Goal: Task Accomplishment & Management: Complete application form

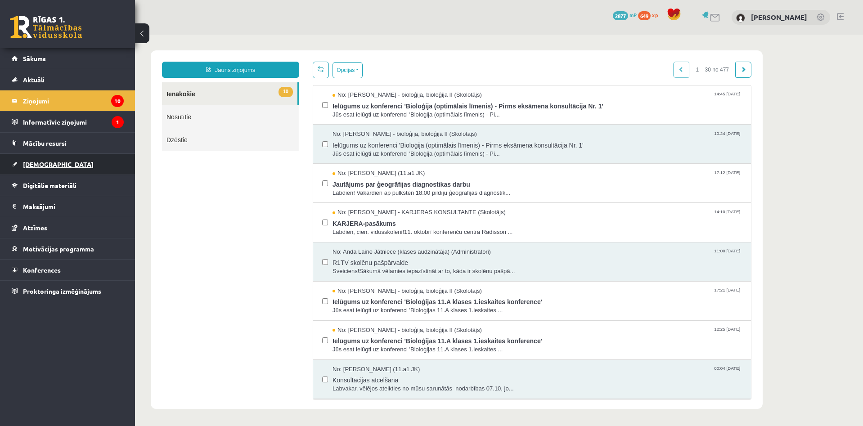
click at [111, 161] on link "[DEMOGRAPHIC_DATA]" at bounding box center [68, 164] width 112 height 21
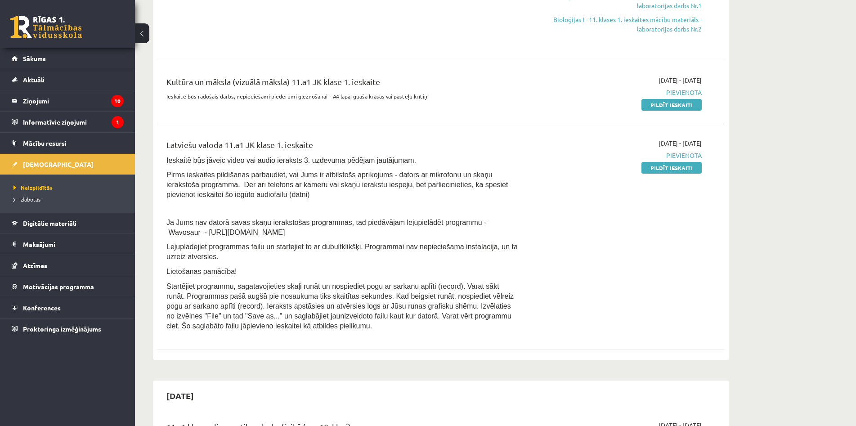
scroll to position [135, 0]
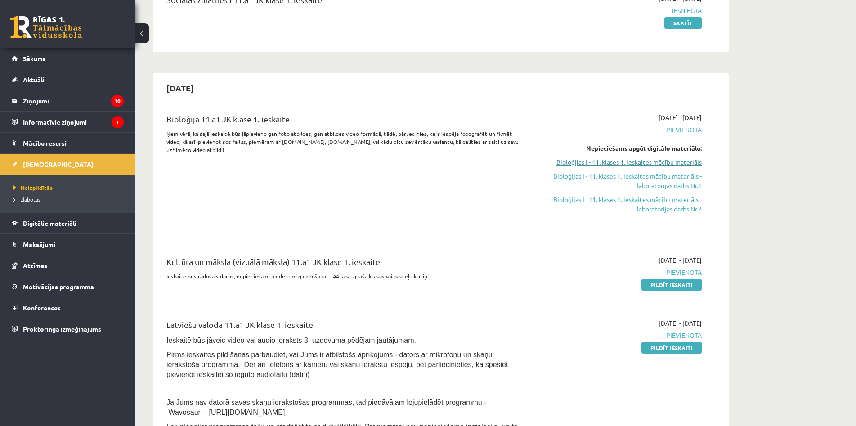
click at [638, 162] on link "Bioloģijas I - 11. klases 1. ieskaites mācību materiāls" at bounding box center [617, 161] width 170 height 9
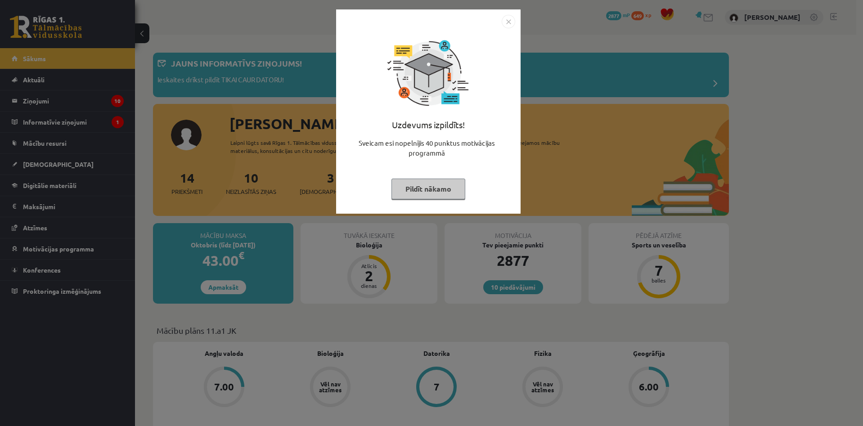
click at [270, 137] on div "Uzdevums izpildīts! Sveicam esi nopelnījis 40 punktus motivācijas programmā Pil…" at bounding box center [431, 213] width 863 height 426
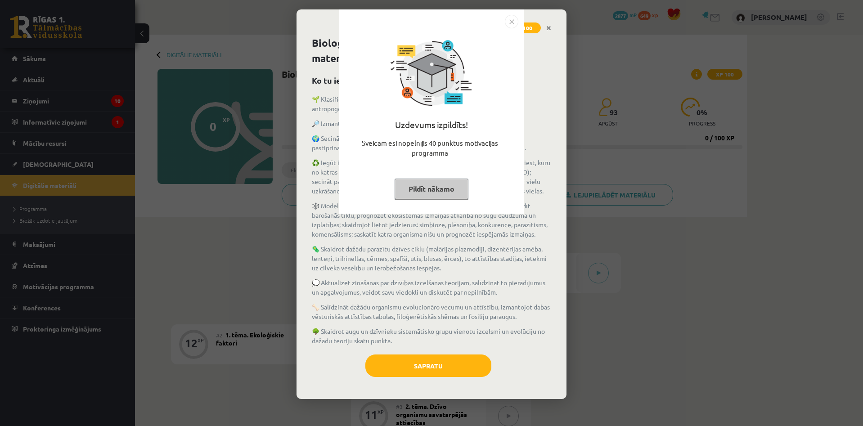
click at [508, 22] on img "Close" at bounding box center [511, 21] width 13 height 13
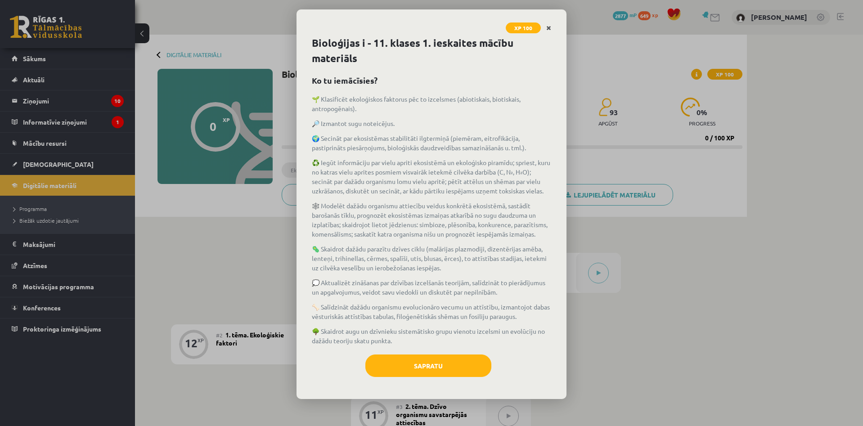
click at [547, 30] on icon "Close" at bounding box center [548, 28] width 5 height 6
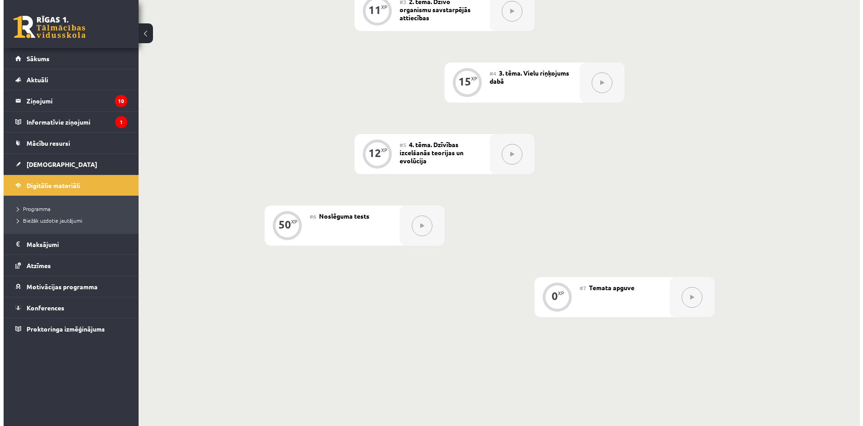
scroll to position [180, 0]
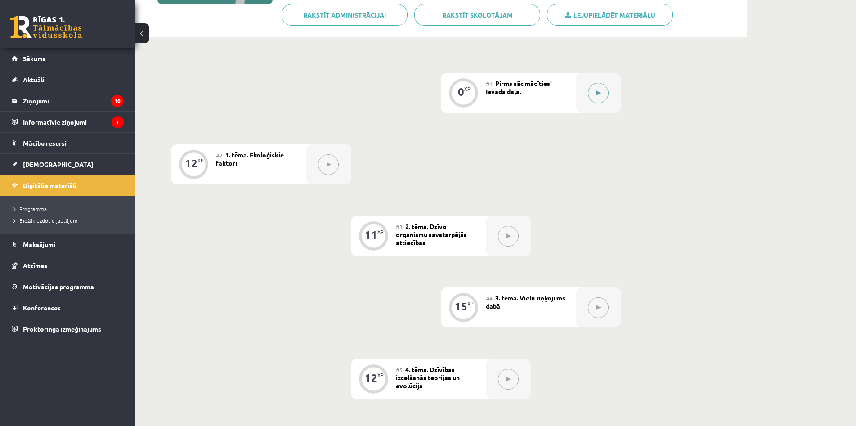
click at [590, 92] on button at bounding box center [598, 93] width 21 height 21
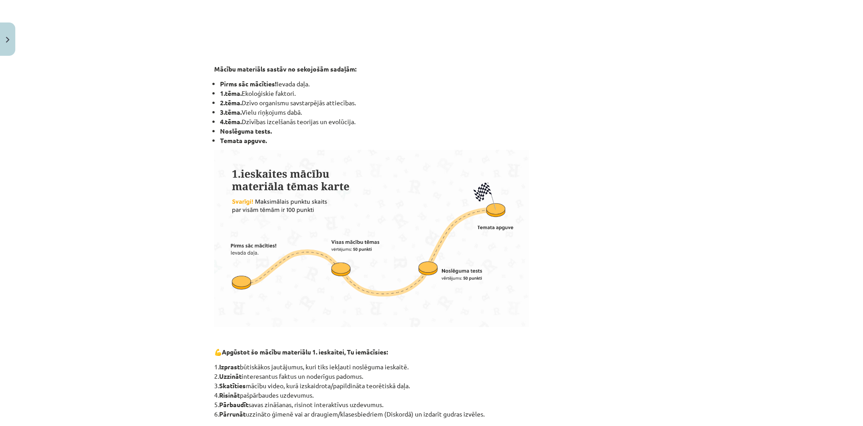
scroll to position [614, 0]
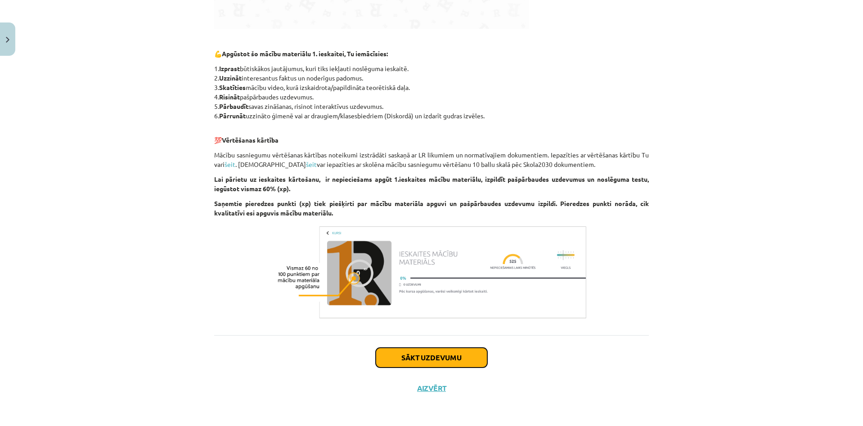
click at [458, 360] on button "Sākt uzdevumu" at bounding box center [432, 358] width 112 height 20
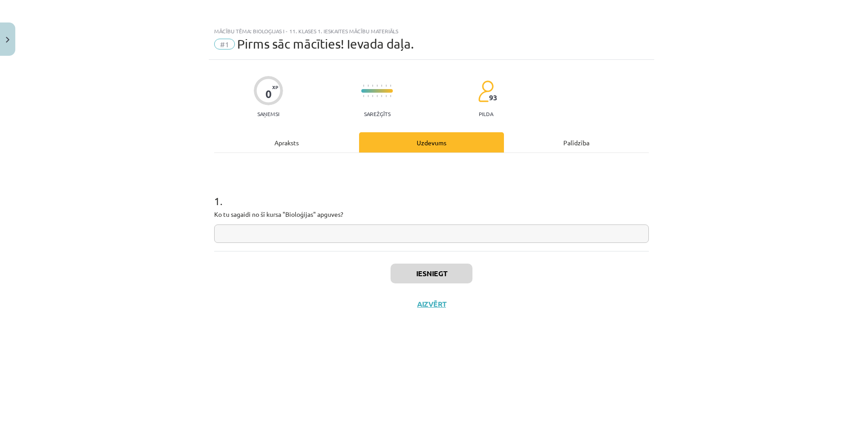
scroll to position [0, 0]
click at [418, 233] on input "text" at bounding box center [431, 233] width 435 height 18
type input "****"
click at [420, 277] on button "Iesniegt" at bounding box center [431, 274] width 82 height 20
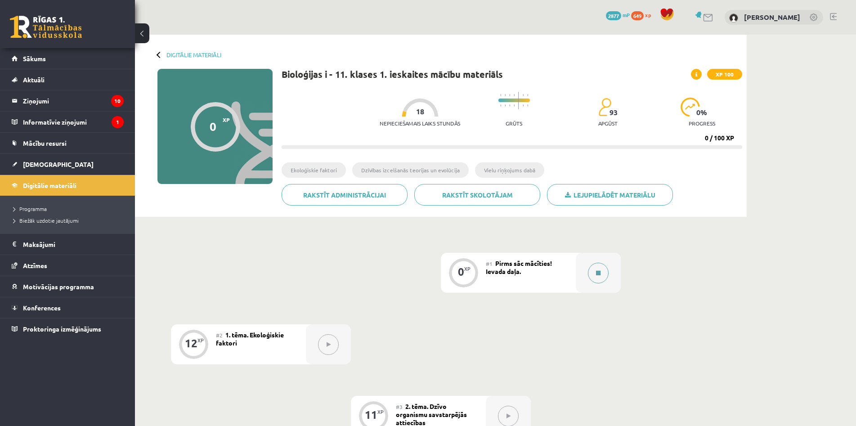
click at [590, 275] on button at bounding box center [598, 273] width 21 height 21
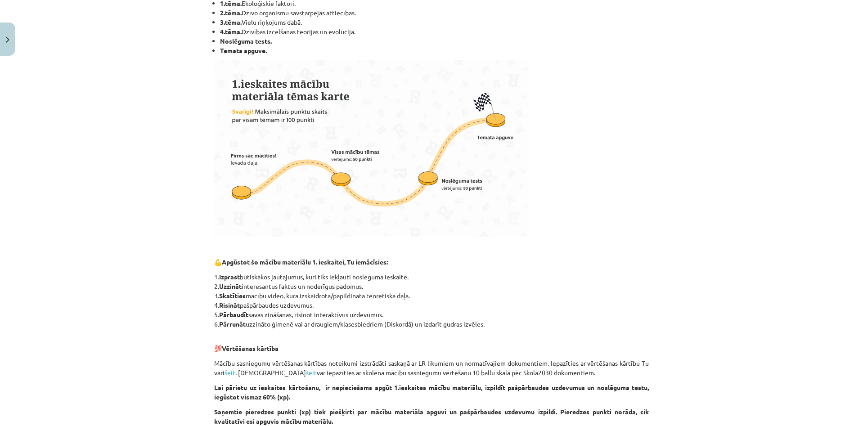
scroll to position [614, 0]
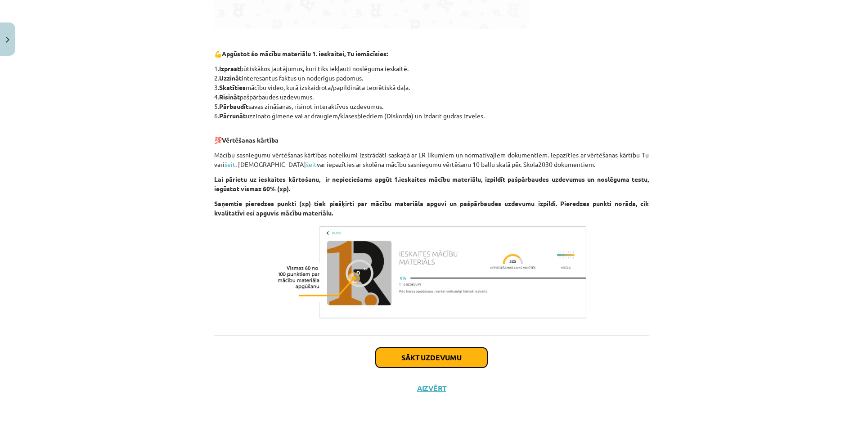
click at [464, 359] on button "Sākt uzdevumu" at bounding box center [432, 358] width 112 height 20
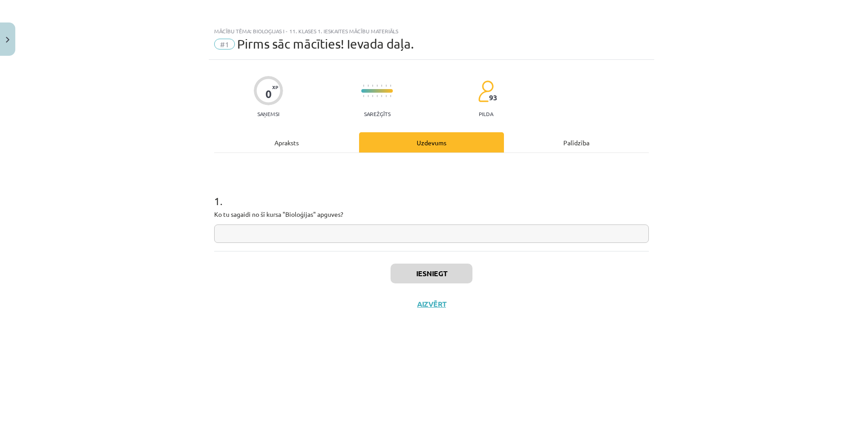
scroll to position [0, 0]
click at [410, 239] on input "text" at bounding box center [431, 233] width 435 height 18
type input "****"
click at [419, 258] on div "Iesniegt Aizvērt" at bounding box center [431, 282] width 435 height 63
click at [422, 269] on button "Iesniegt" at bounding box center [431, 274] width 82 height 20
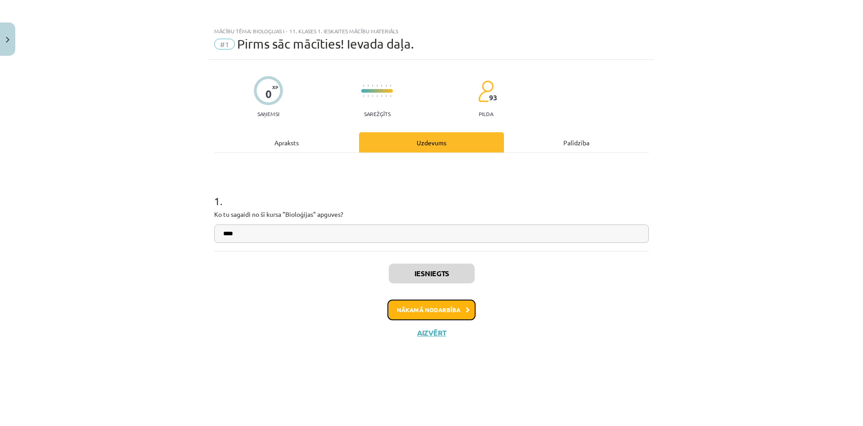
click at [442, 306] on button "Nākamā nodarbība" at bounding box center [431, 310] width 88 height 21
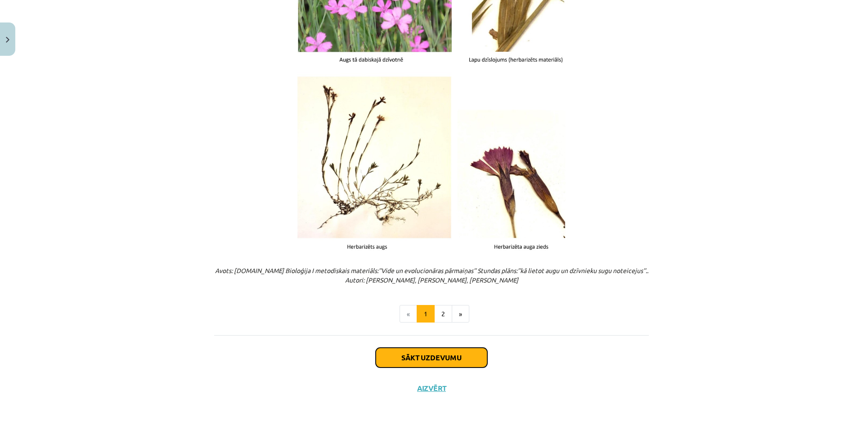
click at [463, 352] on button "Sākt uzdevumu" at bounding box center [432, 358] width 112 height 20
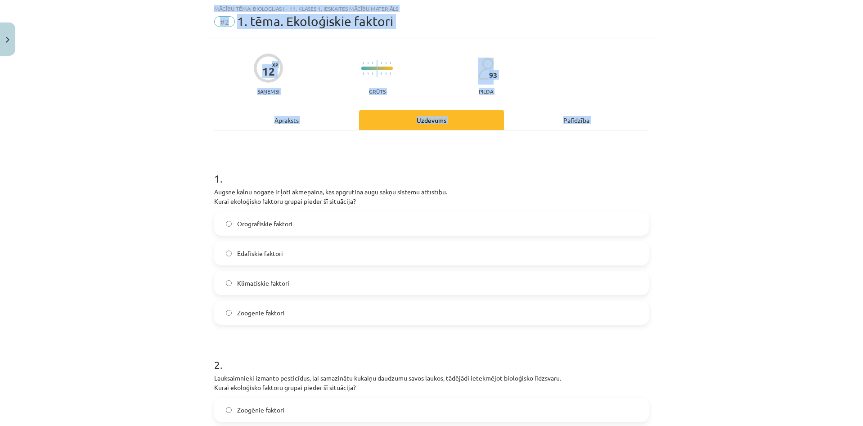
scroll to position [584, 0]
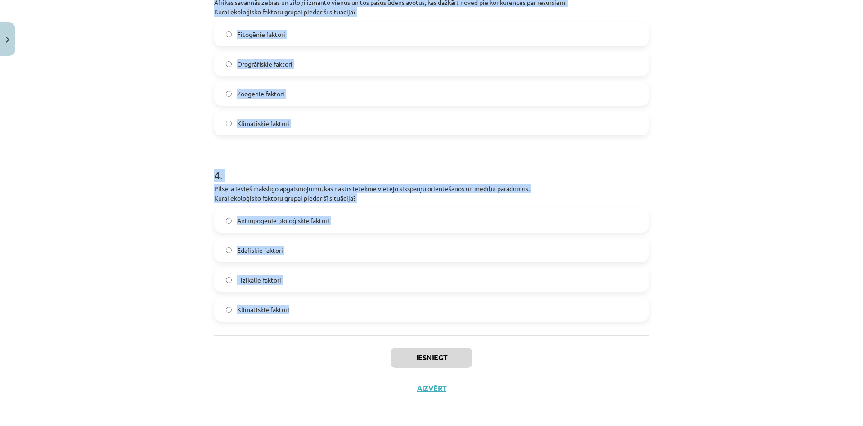
drag, startPoint x: 202, startPoint y: 174, endPoint x: 366, endPoint y: 275, distance: 192.5
click at [355, 314] on div "Mācību tēma: Bioloģijas i - 11. klases 1. ieskaites mācību materiāls #2 1. tēma…" at bounding box center [431, 213] width 863 height 426
copy form "1 . Augsne kalnu nogāzē ir ļoti akmeņaina, kas apgrūtina augu sakņu sistēmu att…"
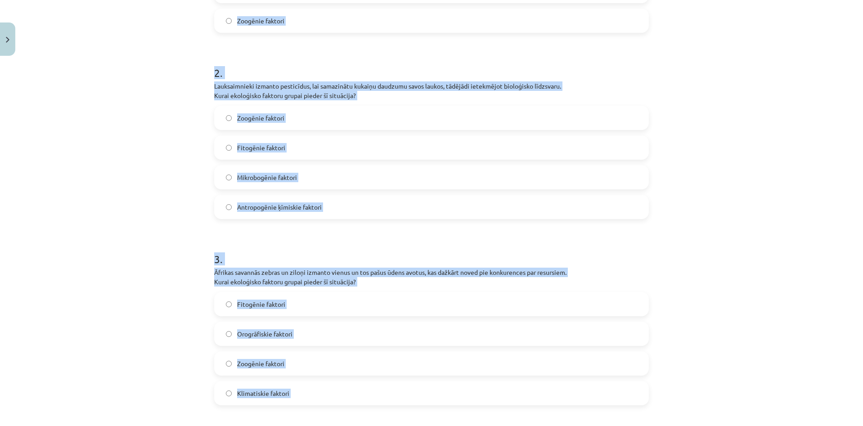
scroll to position [90, 0]
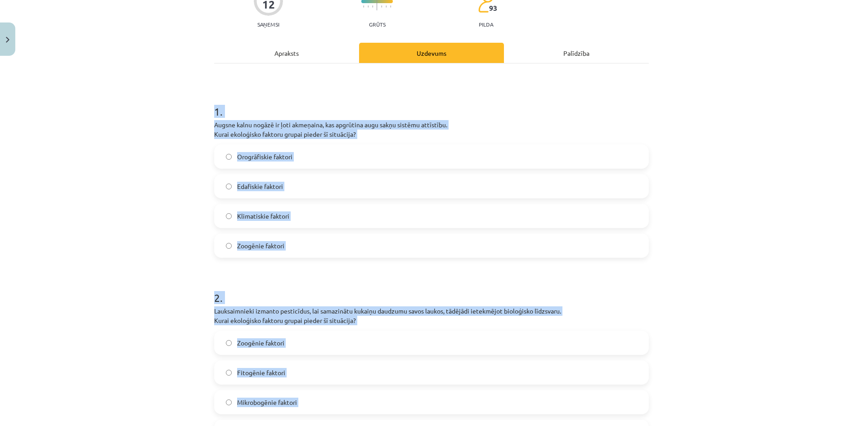
click at [333, 241] on label "Zoogēnie faktori" at bounding box center [431, 245] width 433 height 22
click at [317, 186] on label "Edafiskie faktori" at bounding box center [431, 186] width 433 height 22
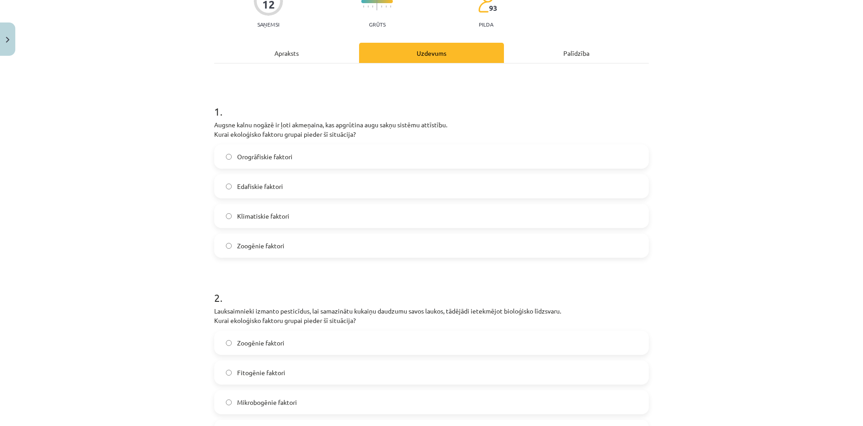
scroll to position [224, 0]
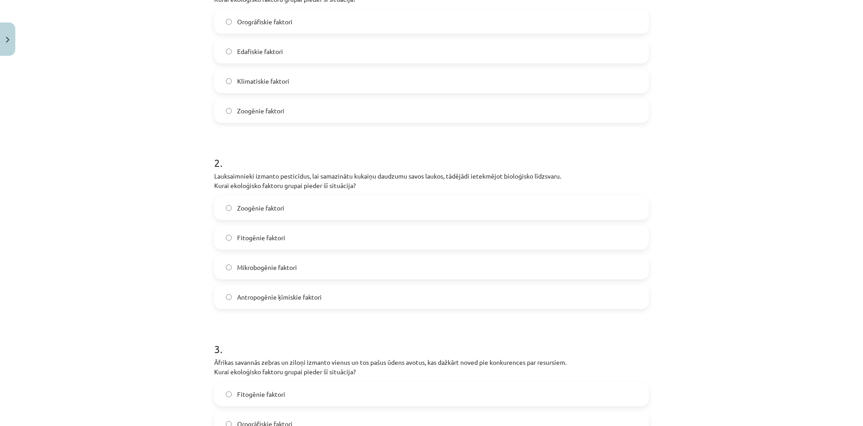
click at [302, 211] on label "Zoogēnie faktori" at bounding box center [431, 208] width 433 height 22
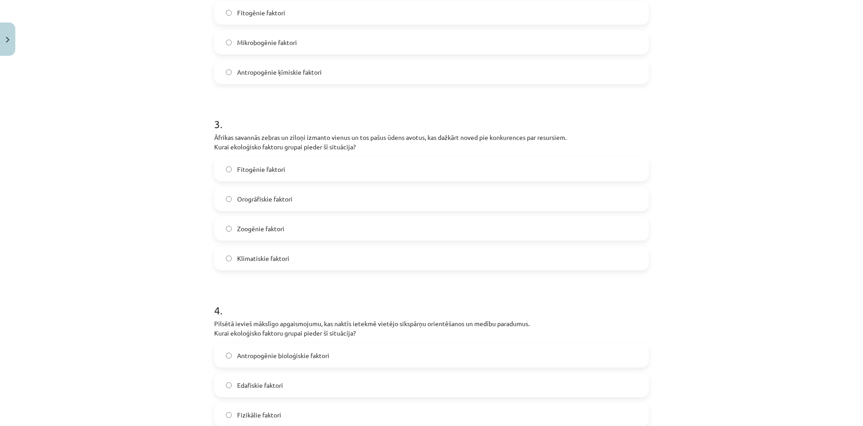
click at [306, 258] on label "Klimatiskie faktori" at bounding box center [431, 258] width 433 height 22
click at [297, 231] on label "Zoogēnie faktori" at bounding box center [431, 228] width 433 height 22
click at [290, 179] on label "Fitogēnie faktori" at bounding box center [431, 169] width 433 height 22
click at [296, 199] on label "Orogrāfiskie faktori" at bounding box center [431, 199] width 433 height 22
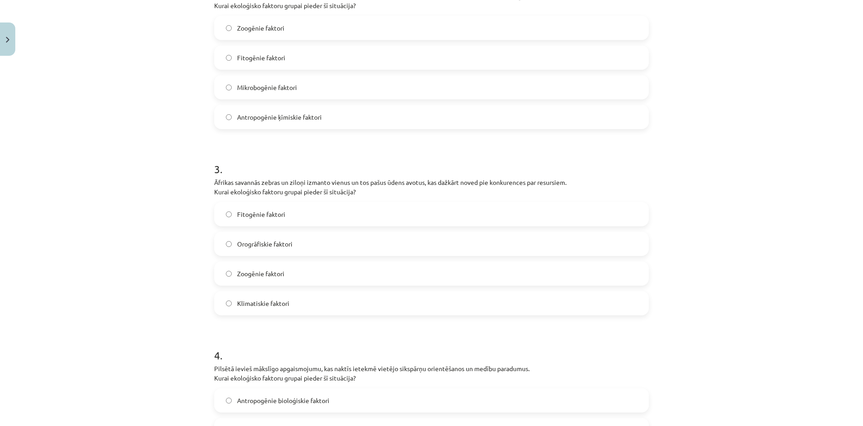
drag, startPoint x: 304, startPoint y: 117, endPoint x: 294, endPoint y: 197, distance: 80.7
click at [303, 119] on span "Antropogēnie ķīmiskie faktori" at bounding box center [279, 116] width 85 height 9
drag, startPoint x: 290, startPoint y: 280, endPoint x: 298, endPoint y: 256, distance: 26.0
click at [291, 279] on label "Zoogēnie faktori" at bounding box center [431, 273] width 433 height 22
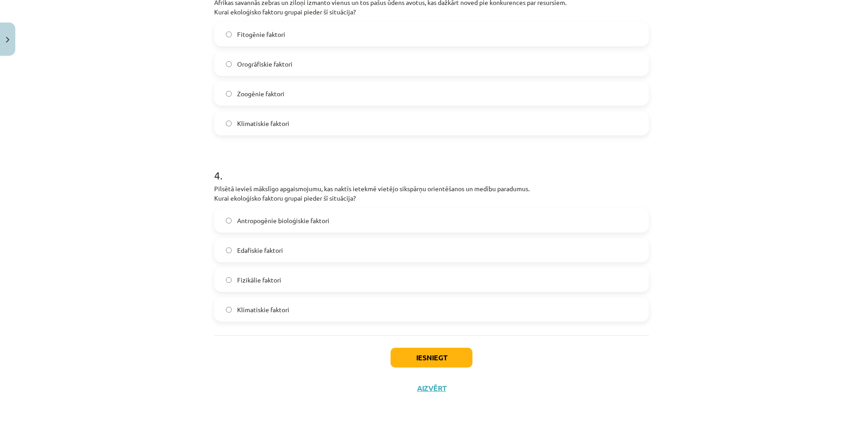
click at [362, 218] on label "Antropogēnie bioloģiskie faktori" at bounding box center [431, 220] width 433 height 22
click at [441, 357] on button "Iesniegt" at bounding box center [431, 358] width 82 height 20
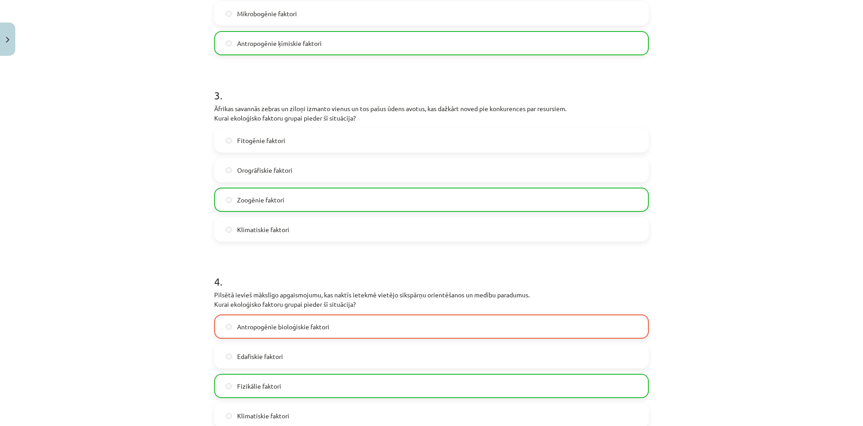
scroll to position [343, 0]
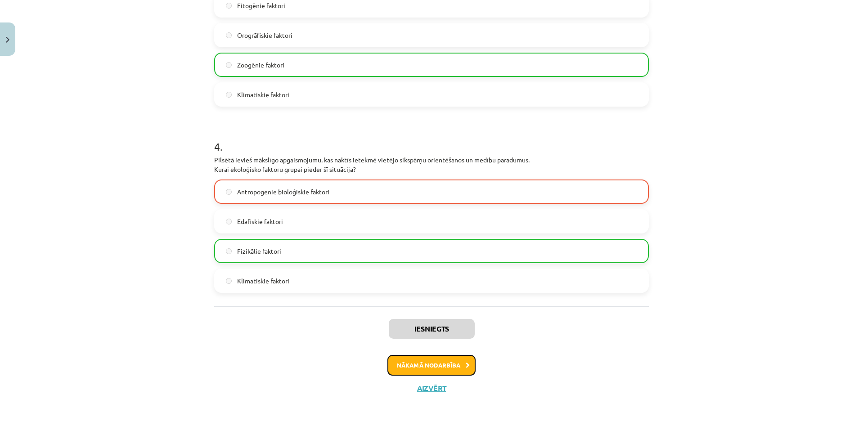
click at [430, 365] on button "Nākamā nodarbība" at bounding box center [431, 365] width 88 height 21
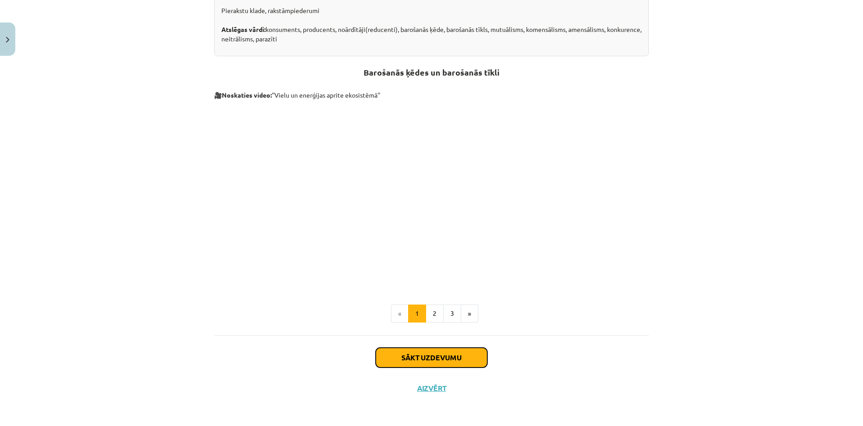
click at [430, 364] on button "Sākt uzdevumu" at bounding box center [432, 358] width 112 height 20
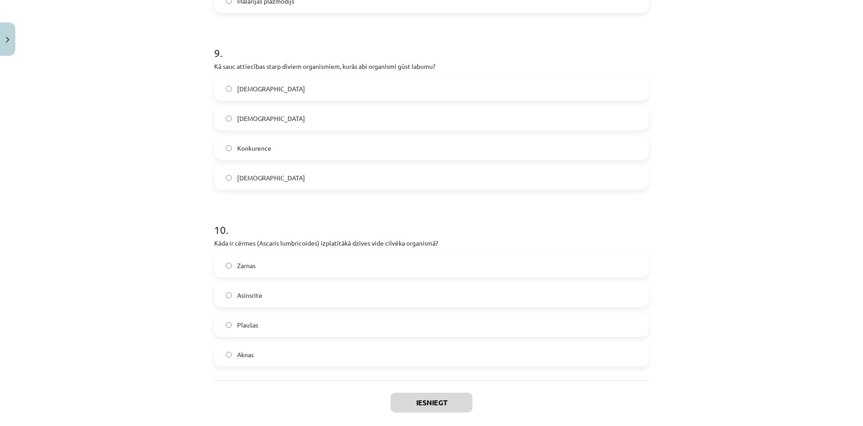
scroll to position [1607, 0]
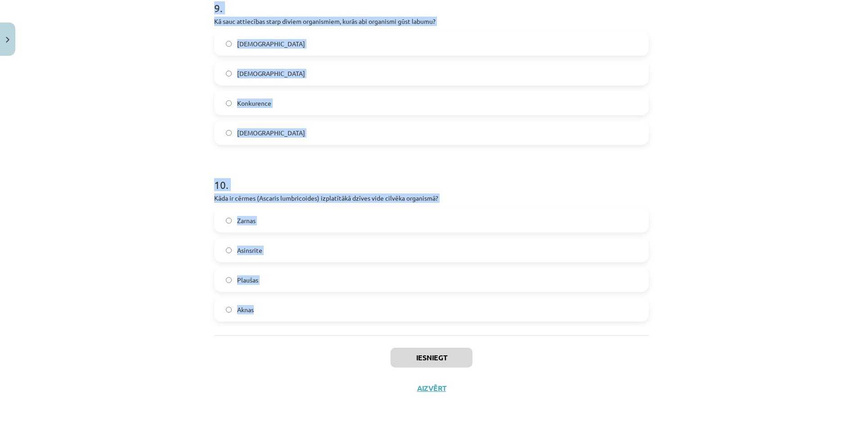
copy form "1 . Kurš termins apraksta situāciju, kurā viens organisms gūst labumu uz cita r…"
drag, startPoint x: 200, startPoint y: 174, endPoint x: 348, endPoint y: 288, distance: 186.4
click at [334, 331] on div "Mācību tēma: Bioloģijas i - 11. klases 1. ieskaites mācību materiāls #3 2. tēma…" at bounding box center [431, 213] width 863 height 426
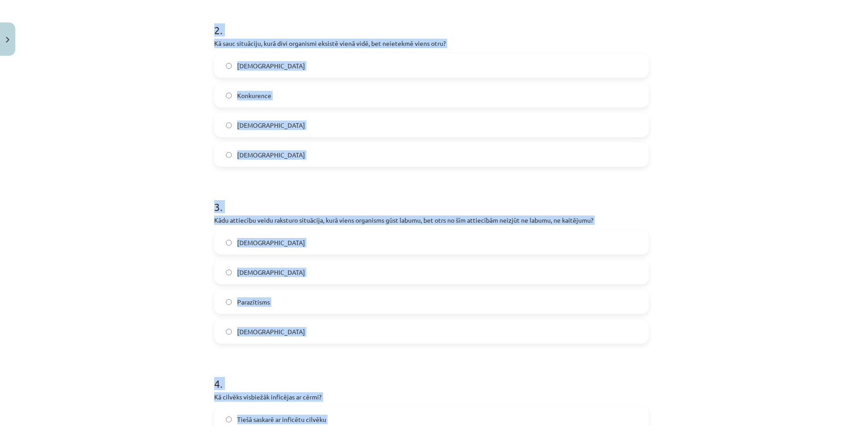
click at [173, 101] on div "Mācību tēma: Bioloģijas i - 11. klases 1. ieskaites mācību materiāls #3 2. tēma…" at bounding box center [431, 213] width 863 height 426
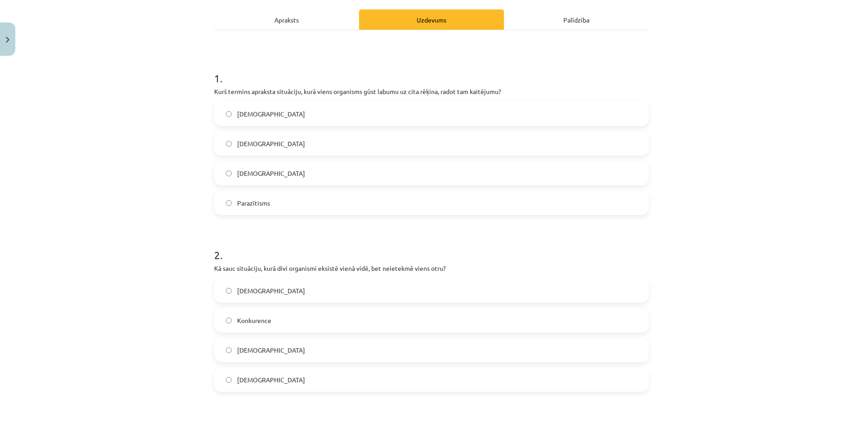
scroll to position [78, 0]
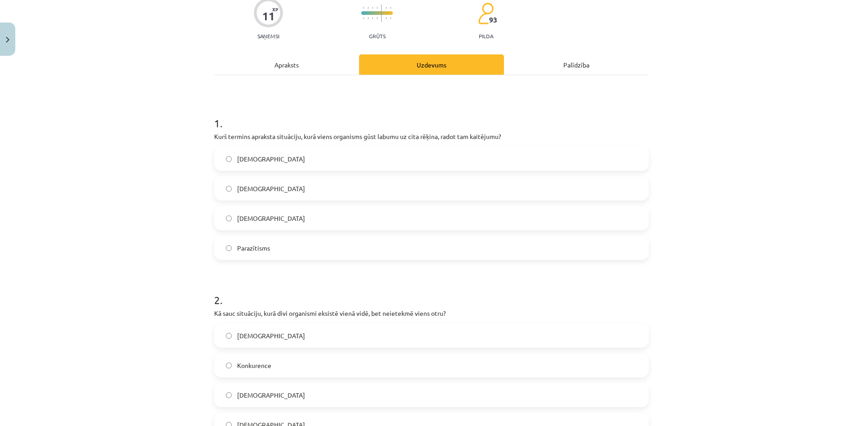
click at [293, 249] on label "Parazītisms" at bounding box center [431, 248] width 433 height 22
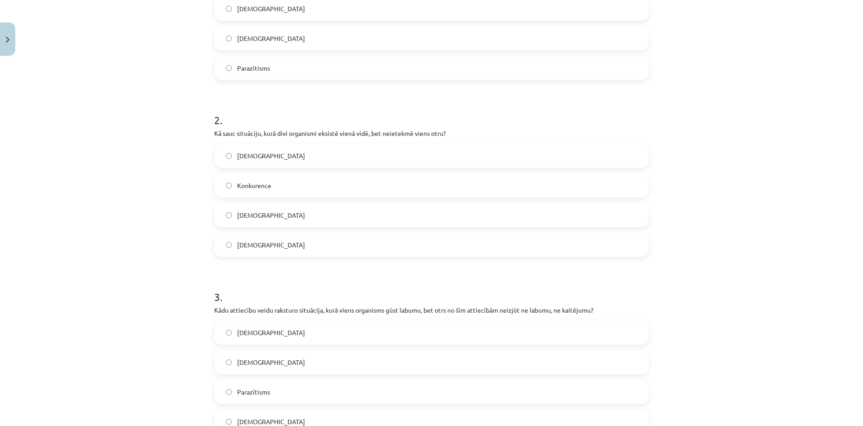
click at [296, 214] on label "Neitrālisms" at bounding box center [431, 215] width 433 height 22
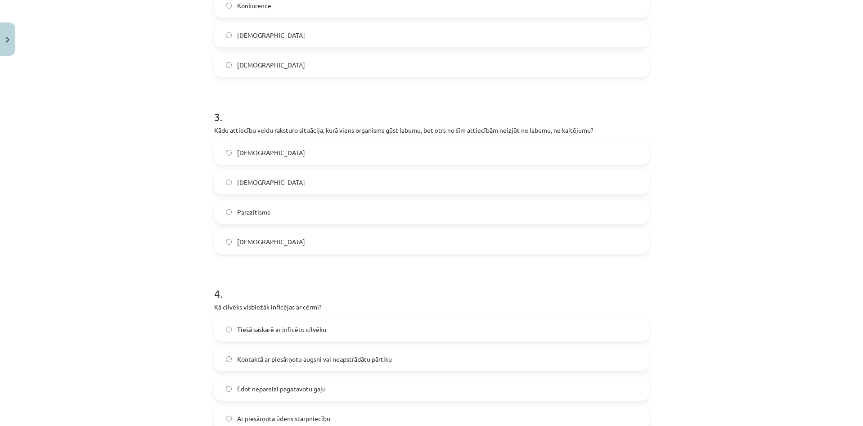
click at [304, 245] on label "Komensālisms" at bounding box center [431, 241] width 433 height 22
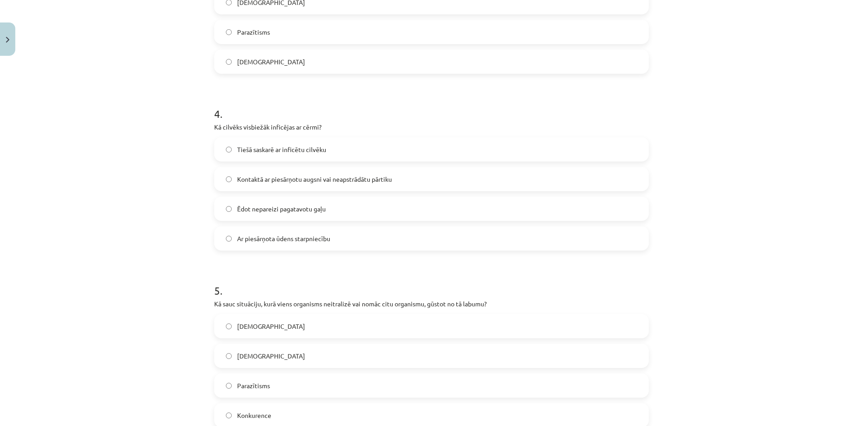
drag, startPoint x: 343, startPoint y: 180, endPoint x: 367, endPoint y: 58, distance: 124.8
click at [345, 178] on span "Kontaktā ar piesārņotu augsni vai neapstrādātu pārtiku" at bounding box center [314, 179] width 155 height 9
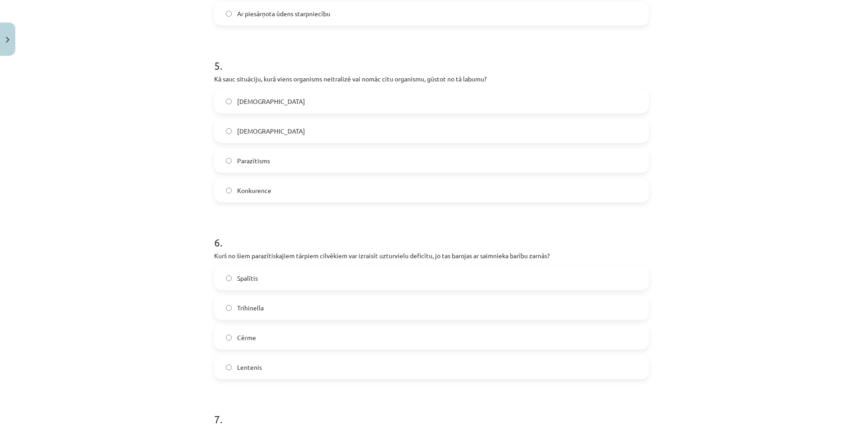
click at [291, 132] on label "Amensālisms" at bounding box center [431, 131] width 433 height 22
click at [288, 186] on label "Lentenis" at bounding box center [431, 187] width 433 height 22
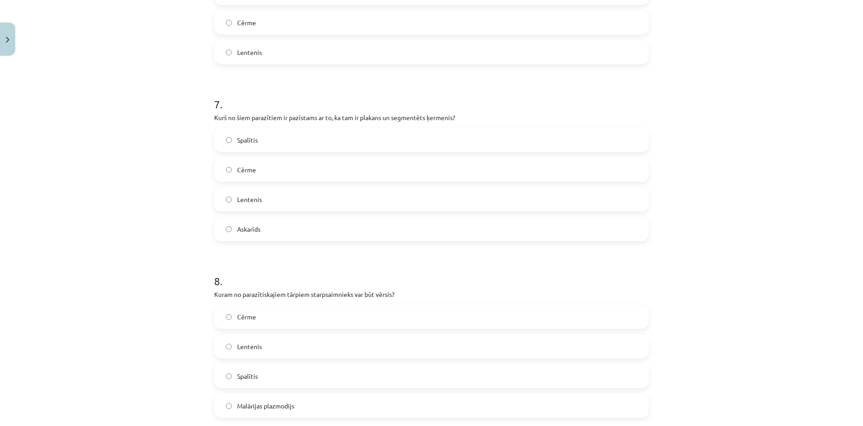
click at [283, 223] on label "Askarīds" at bounding box center [431, 229] width 433 height 22
click at [279, 205] on label "Lentenis" at bounding box center [431, 199] width 433 height 22
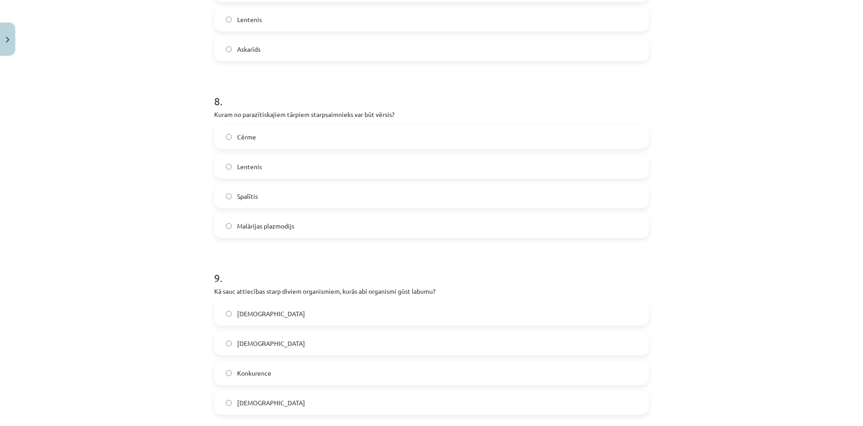
drag, startPoint x: 269, startPoint y: 175, endPoint x: 303, endPoint y: 99, distance: 83.6
click at [269, 174] on label "Lentenis" at bounding box center [431, 166] width 433 height 22
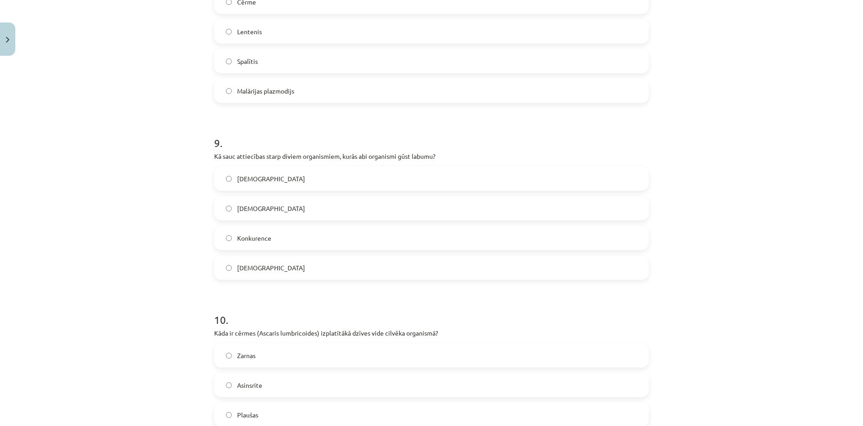
scroll to position [1517, 0]
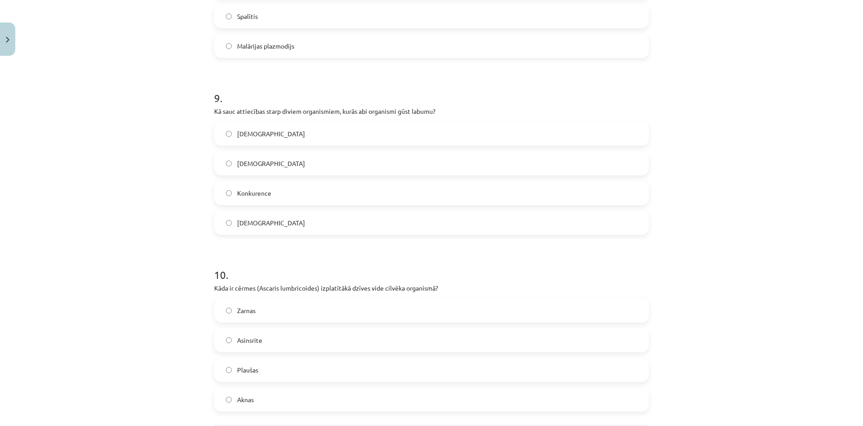
drag, startPoint x: 296, startPoint y: 164, endPoint x: 344, endPoint y: 44, distance: 128.7
click at [296, 163] on label "Mutuālisms" at bounding box center [431, 163] width 433 height 22
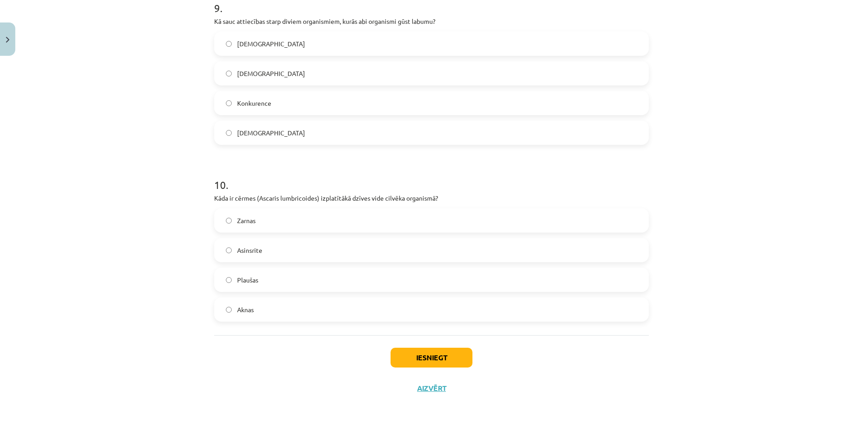
click at [358, 231] on label "Zarnas" at bounding box center [431, 220] width 433 height 22
click at [442, 354] on button "Iesniegt" at bounding box center [431, 358] width 82 height 20
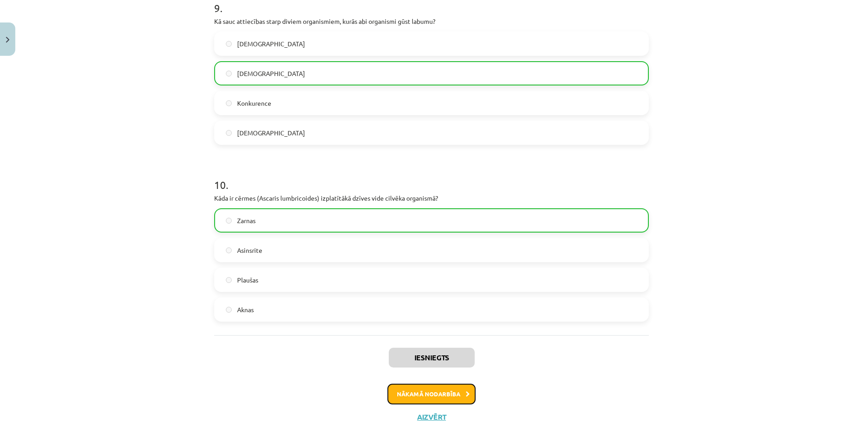
click at [438, 403] on button "Nākamā nodarbība" at bounding box center [431, 394] width 88 height 21
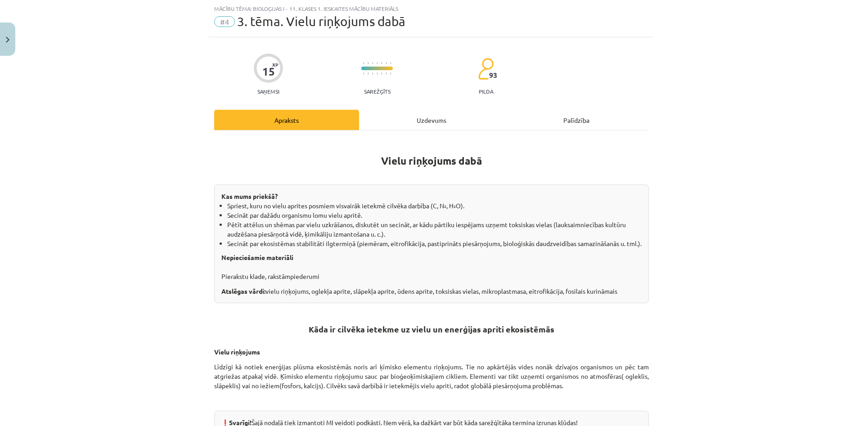
drag, startPoint x: 393, startPoint y: 168, endPoint x: 410, endPoint y: 311, distance: 144.1
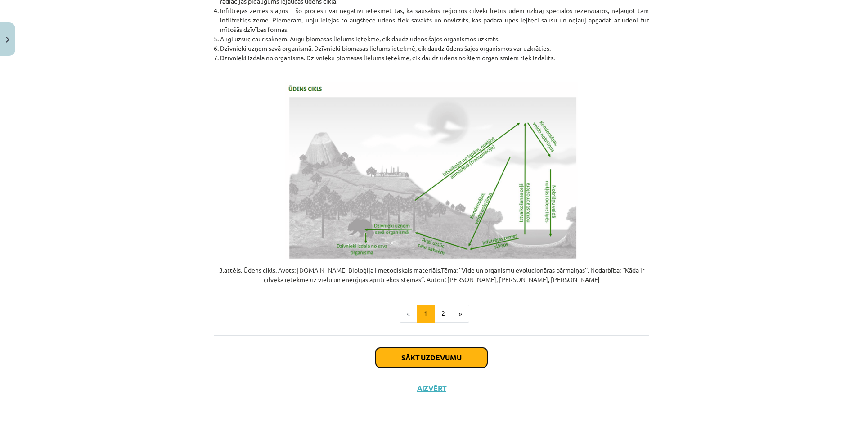
click at [420, 355] on button "Sākt uzdevumu" at bounding box center [432, 358] width 112 height 20
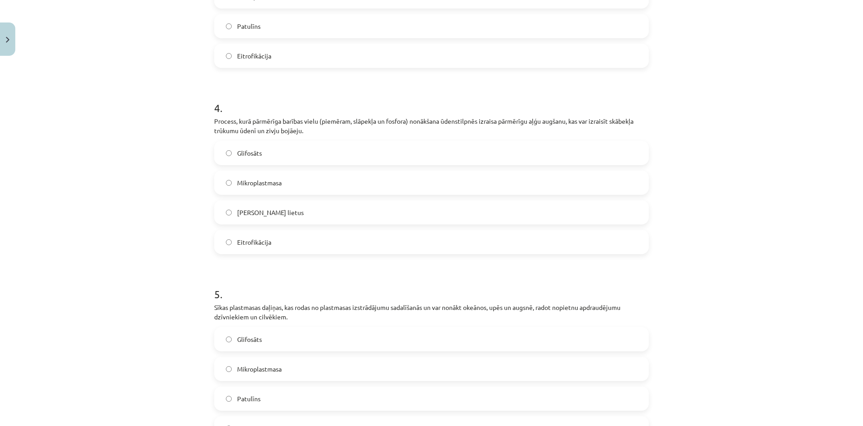
scroll to position [761, 0]
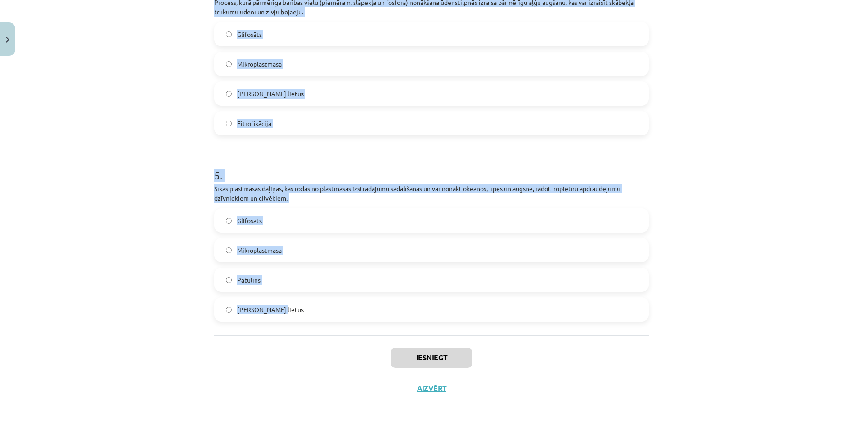
drag, startPoint x: 202, startPoint y: 169, endPoint x: 333, endPoint y: 318, distance: 198.6
click at [333, 318] on div "Mācību tēma: Bioloģijas i - 11. klases 1. ieskaites mācību materiāls #4 3. tēma…" at bounding box center [431, 213] width 863 height 426
copy form "1 . Tas ir lauksaimniecībā bieži lietots herbicīds, kas tiek izmantots nezāļu a…"
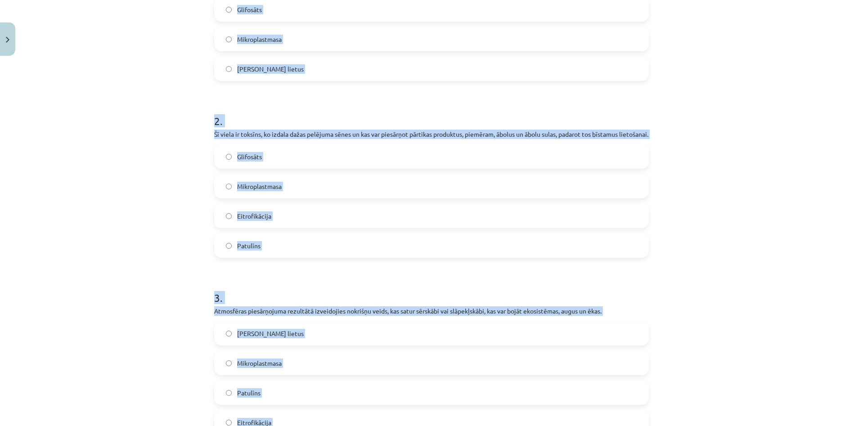
scroll to position [41, 0]
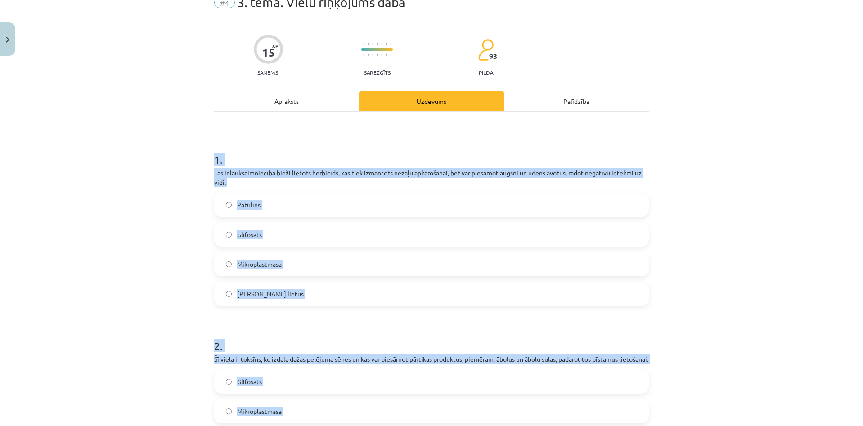
click at [306, 233] on label "Glifosāts" at bounding box center [431, 234] width 433 height 22
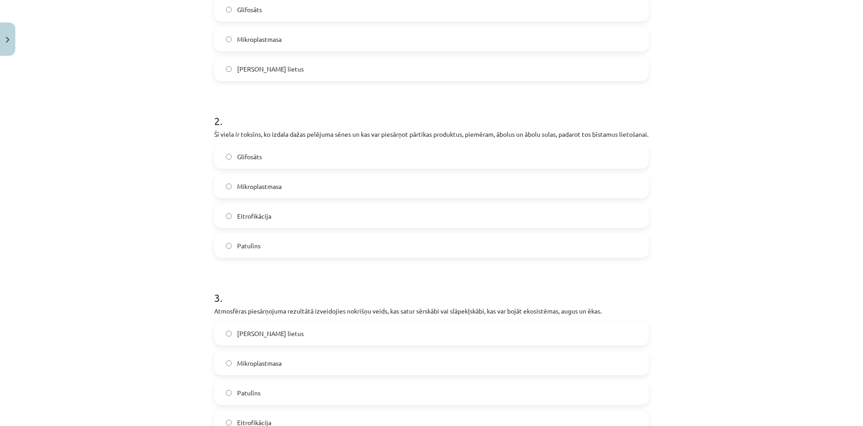
click at [299, 225] on label "Eitrofikācija" at bounding box center [431, 216] width 433 height 22
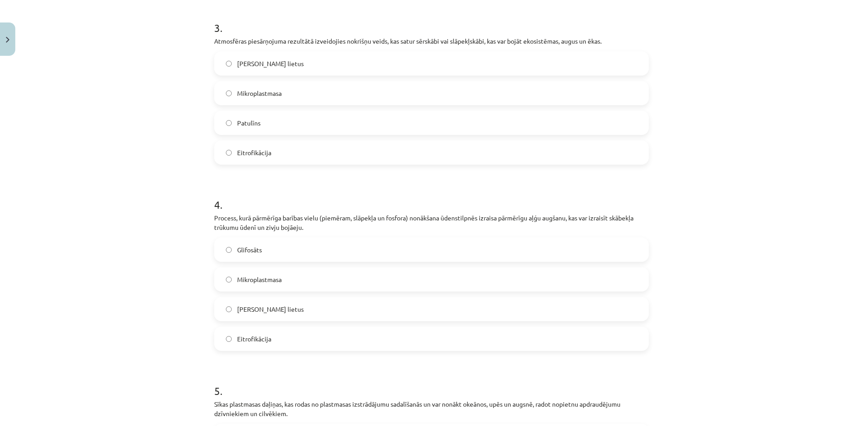
scroll to position [581, 0]
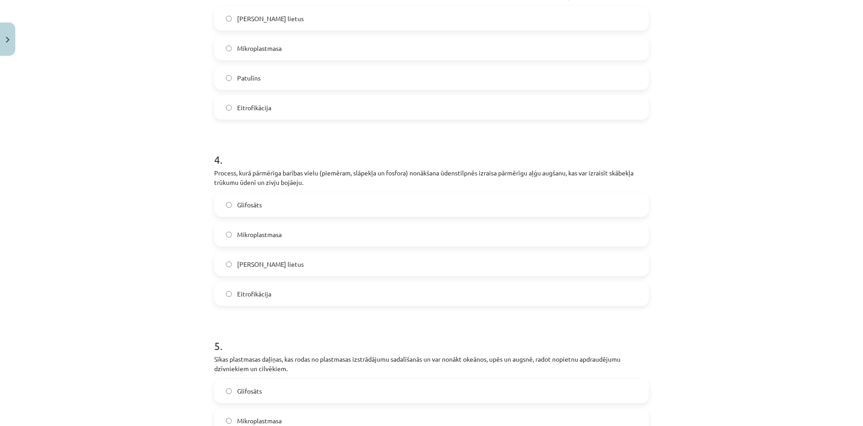
click at [344, 267] on label "Skābais lietus" at bounding box center [431, 264] width 433 height 22
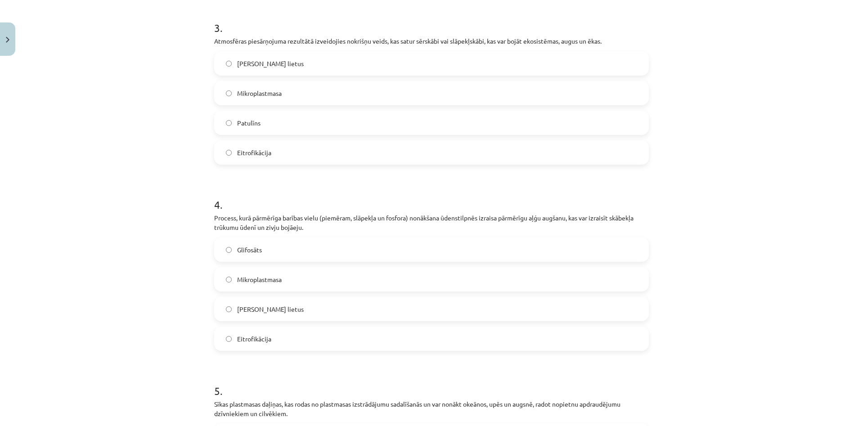
click at [281, 75] on label "Skābais lietus" at bounding box center [431, 63] width 433 height 22
drag, startPoint x: 303, startPoint y: 342, endPoint x: 302, endPoint y: 325, distance: 17.6
click at [303, 342] on label "Eitrofikācija" at bounding box center [431, 339] width 433 height 22
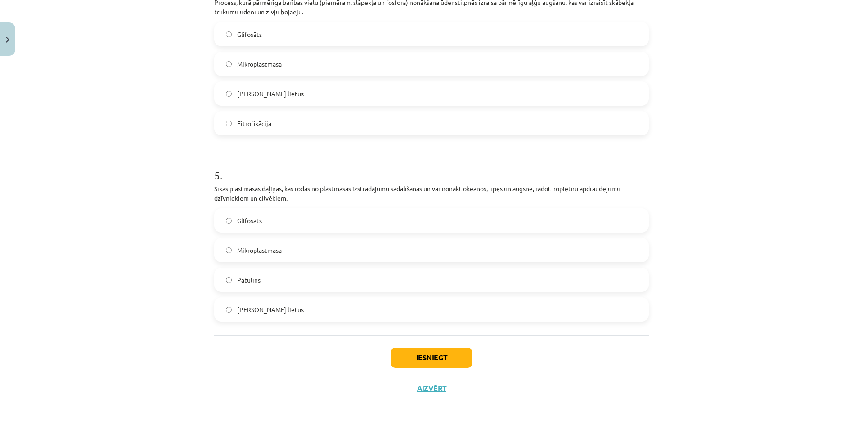
click at [302, 249] on label "Mikroplastmasa" at bounding box center [431, 250] width 433 height 22
click at [462, 359] on button "Iesniegt" at bounding box center [431, 358] width 82 height 20
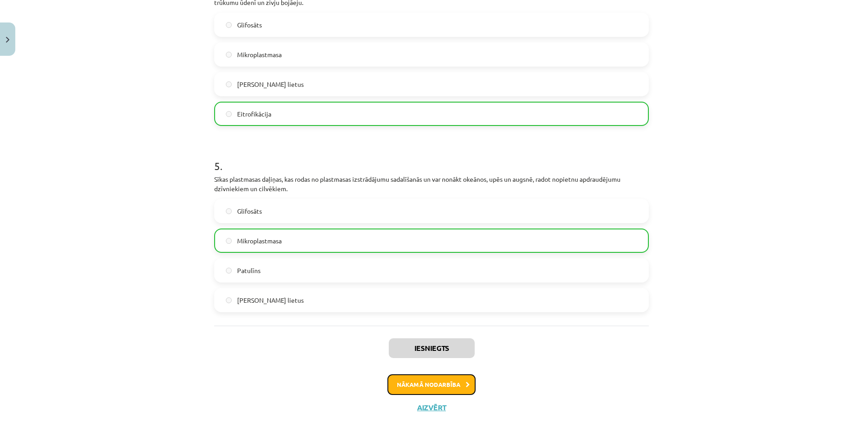
click at [457, 392] on button "Nākamā nodarbība" at bounding box center [431, 384] width 88 height 21
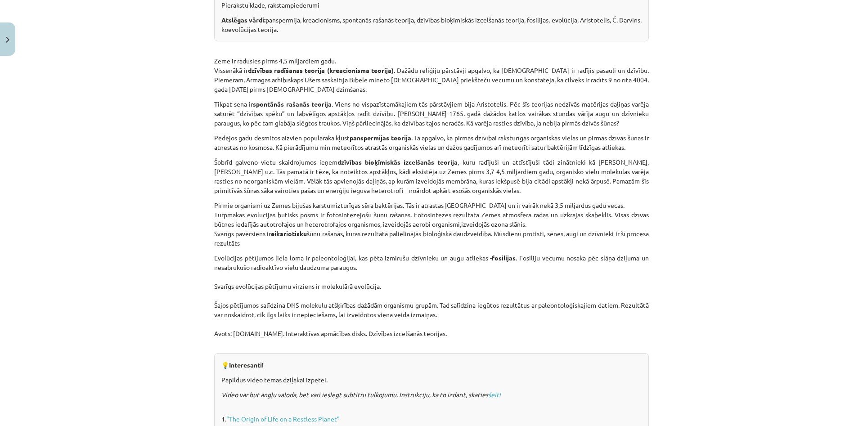
scroll to position [567, 0]
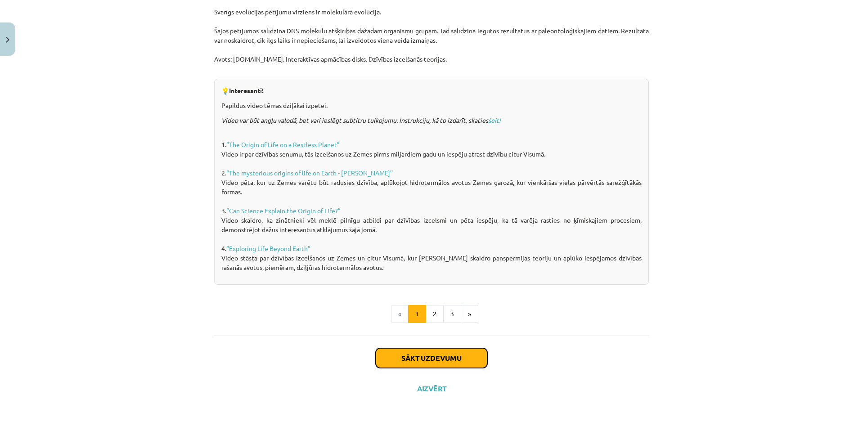
click at [427, 351] on button "Sākt uzdevumu" at bounding box center [432, 358] width 112 height 20
